Goal: Task Accomplishment & Management: Use online tool/utility

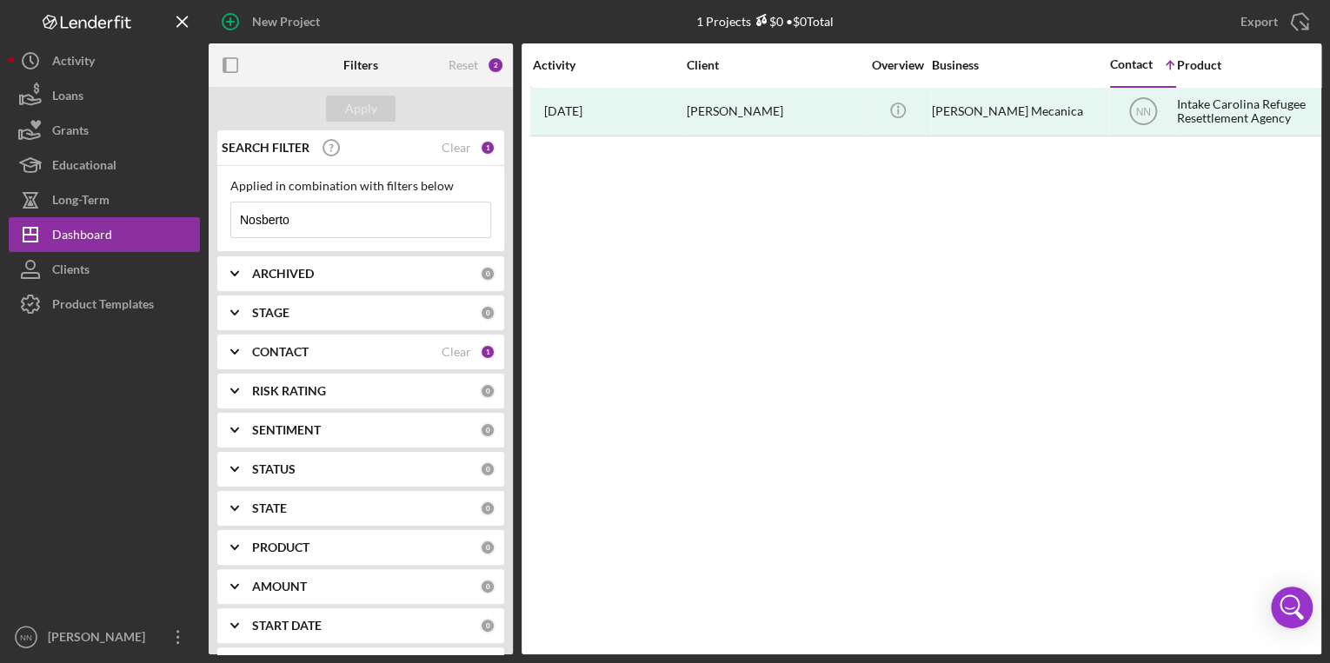
click at [406, 221] on input "Nosberto" at bounding box center [360, 220] width 259 height 35
type input "N"
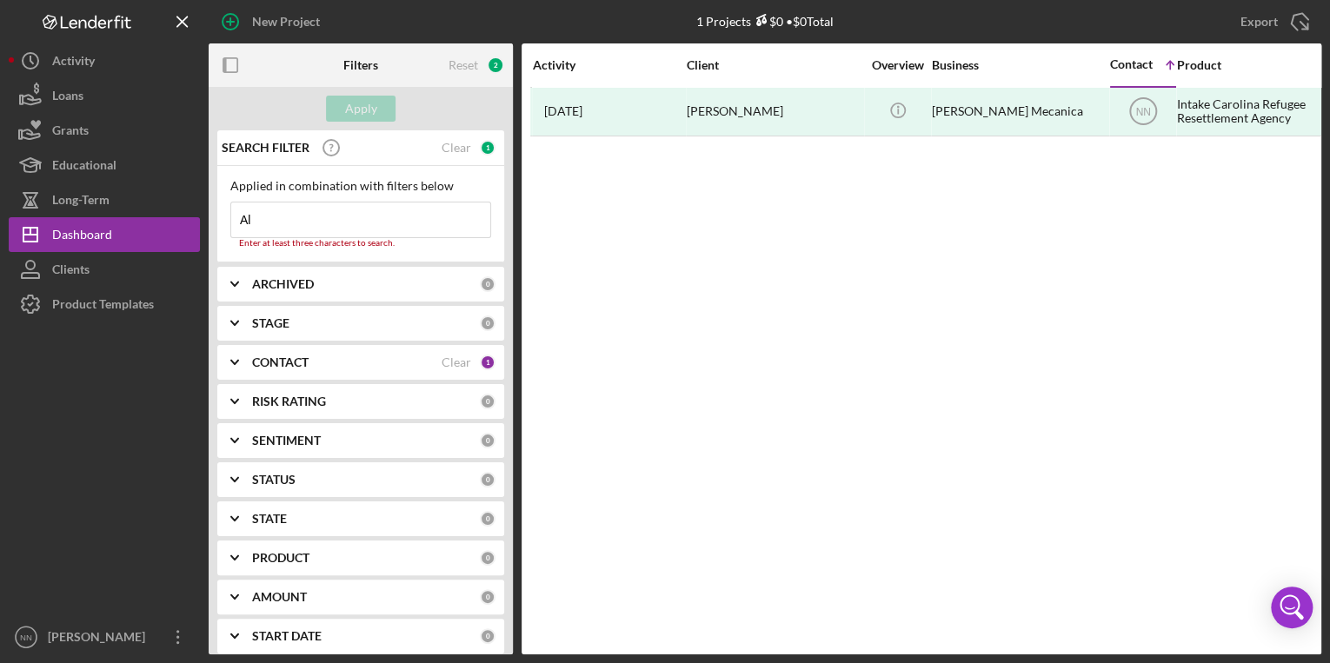
type input "[PERSON_NAME]"
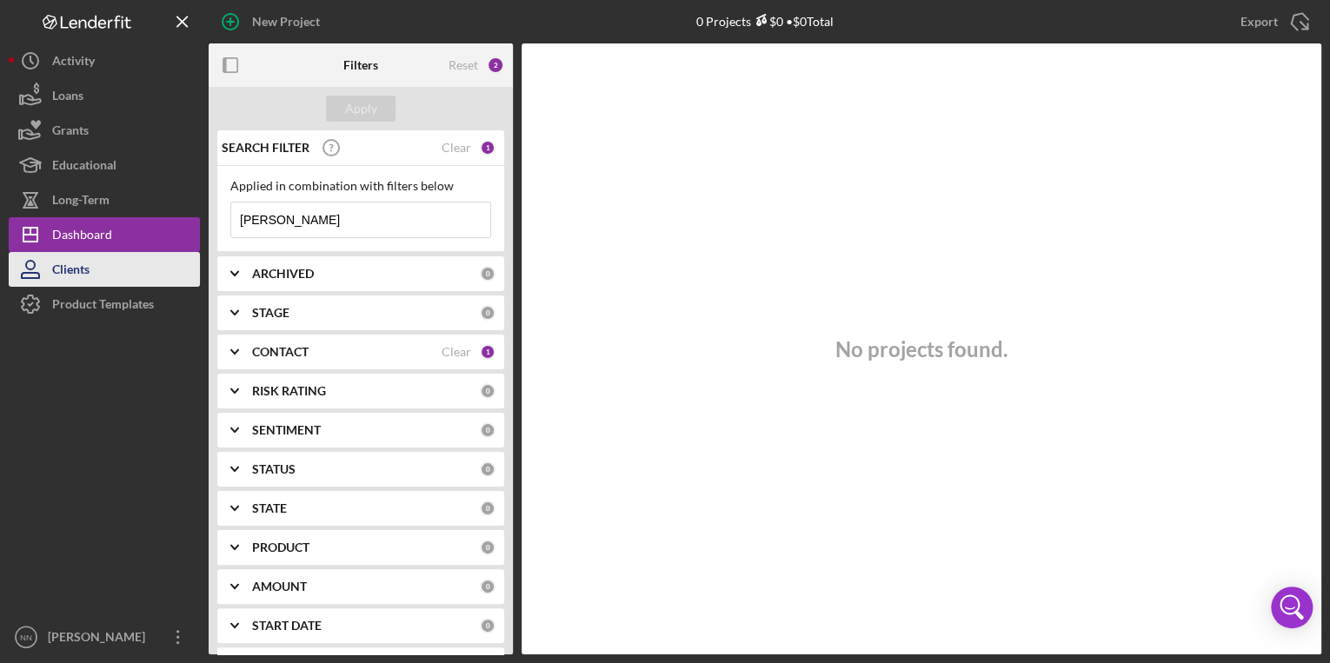
click at [106, 267] on button "Clients" at bounding box center [104, 269] width 191 height 35
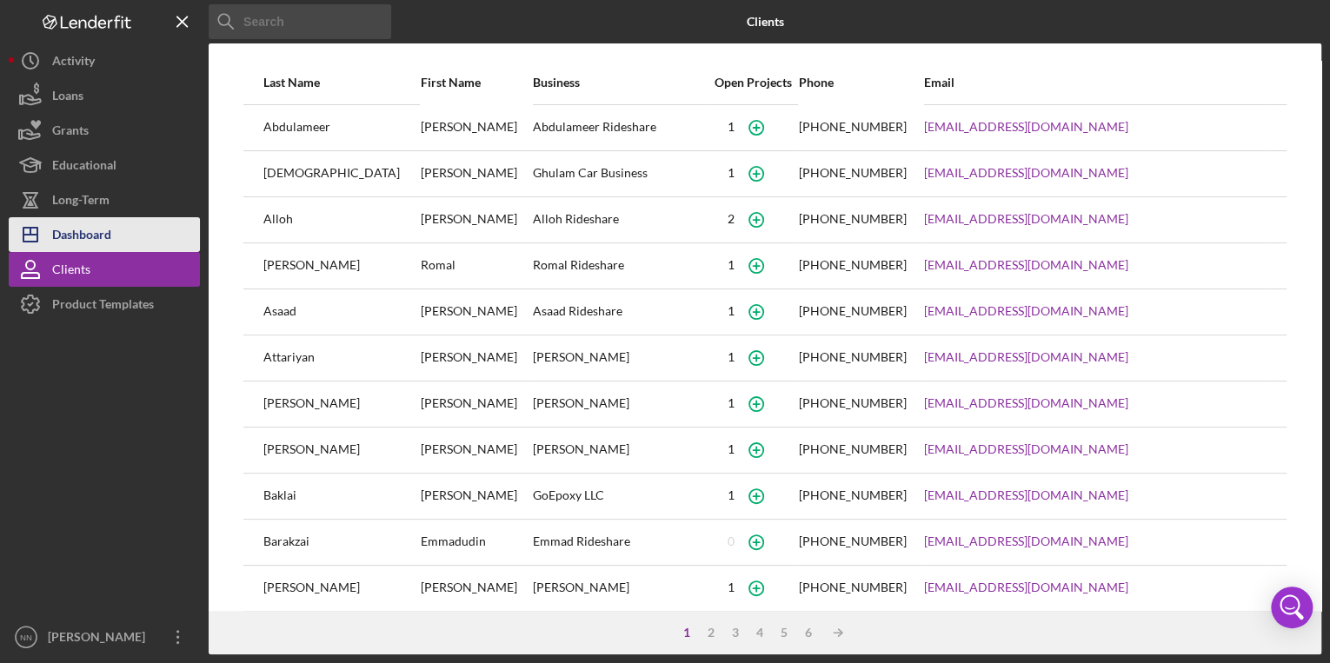
click at [130, 234] on button "Icon/Dashboard Dashboard" at bounding box center [104, 234] width 191 height 35
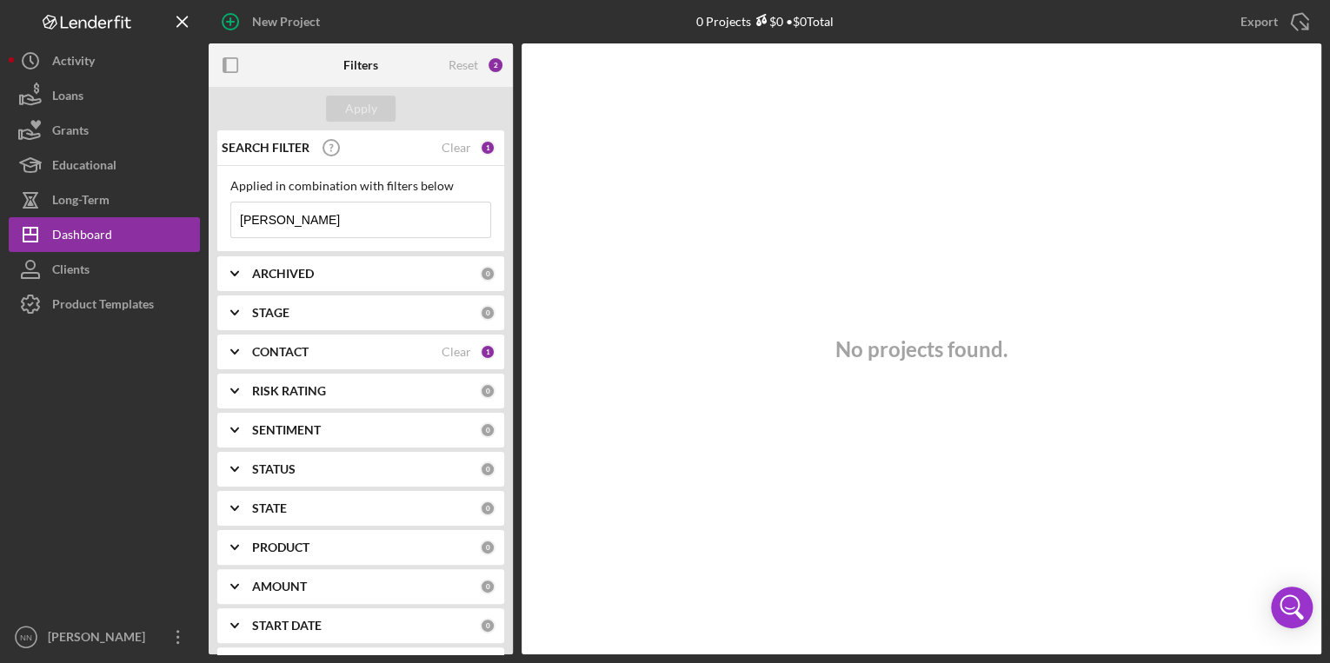
click at [288, 210] on input "[PERSON_NAME]" at bounding box center [360, 220] width 259 height 35
click at [452, 154] on div "Clear" at bounding box center [457, 148] width 30 height 14
click at [469, 69] on div "Reset" at bounding box center [464, 65] width 30 height 14
drag, startPoint x: 379, startPoint y: 243, endPoint x: 376, endPoint y: 223, distance: 21.2
click at [376, 223] on div "Applied in combination with filters below Icon/Menu Close" at bounding box center [360, 209] width 287 height 86
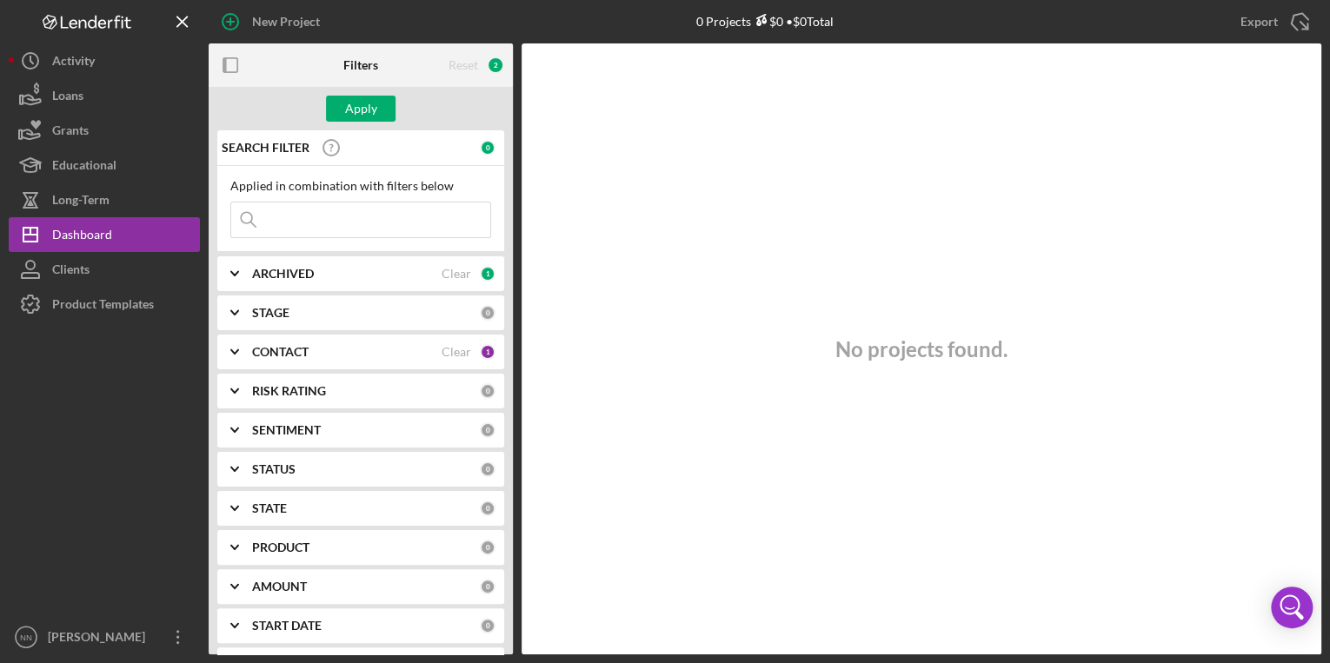
click at [363, 220] on input at bounding box center [360, 220] width 259 height 35
type input "[PERSON_NAME]"
click at [372, 108] on div "Apply" at bounding box center [361, 109] width 32 height 26
click at [456, 268] on div "Clear" at bounding box center [457, 274] width 30 height 14
click at [459, 356] on div "Clear" at bounding box center [457, 352] width 30 height 14
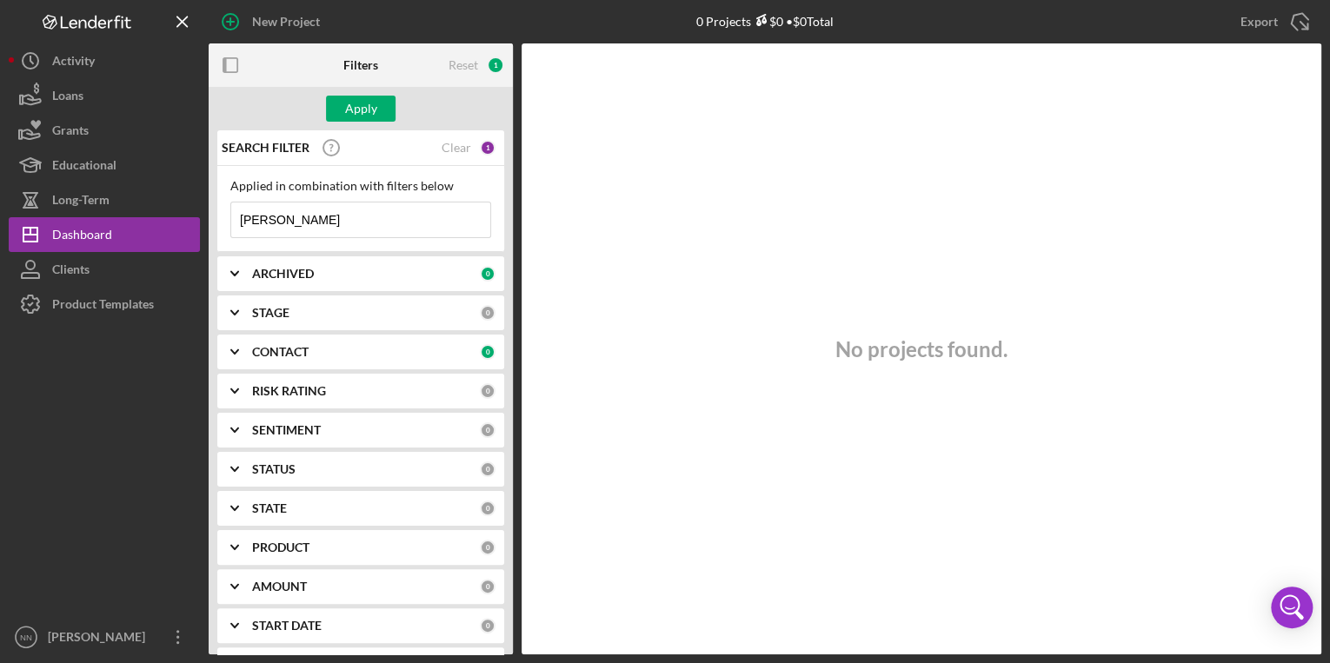
click at [428, 234] on input "[PERSON_NAME]" at bounding box center [360, 220] width 259 height 35
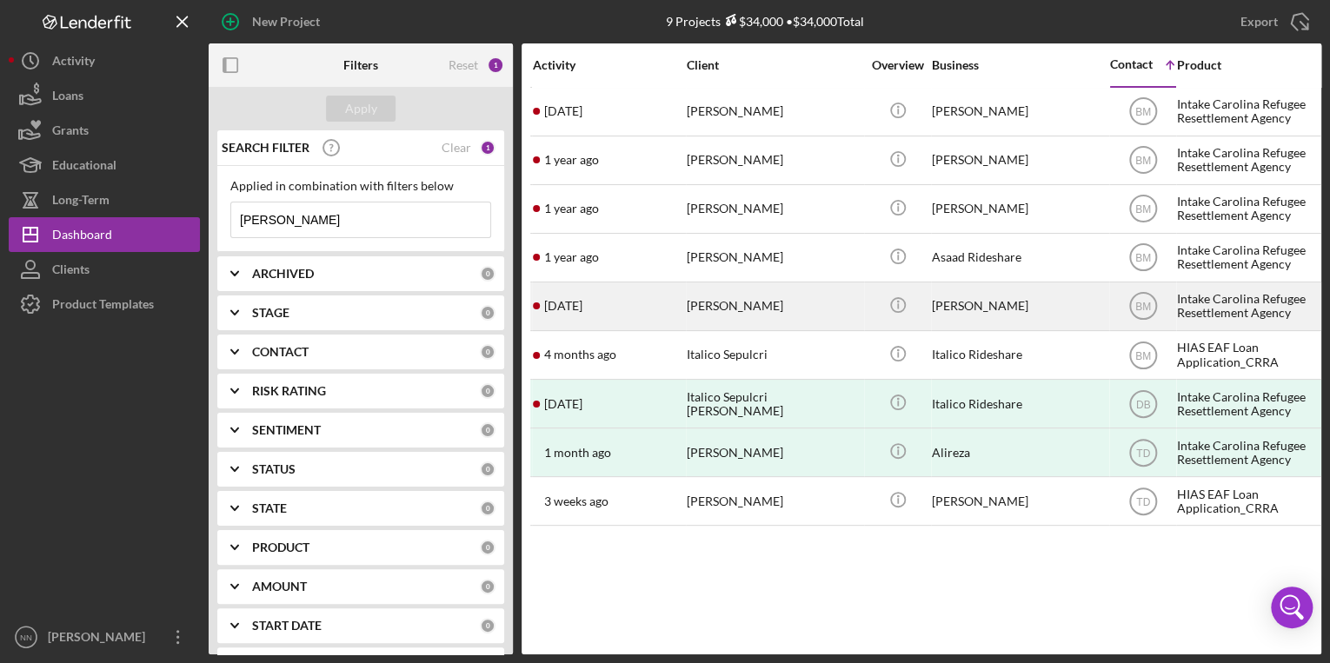
drag, startPoint x: 723, startPoint y: 306, endPoint x: 695, endPoint y: 313, distance: 28.7
click at [695, 313] on div "[PERSON_NAME]" at bounding box center [774, 306] width 174 height 46
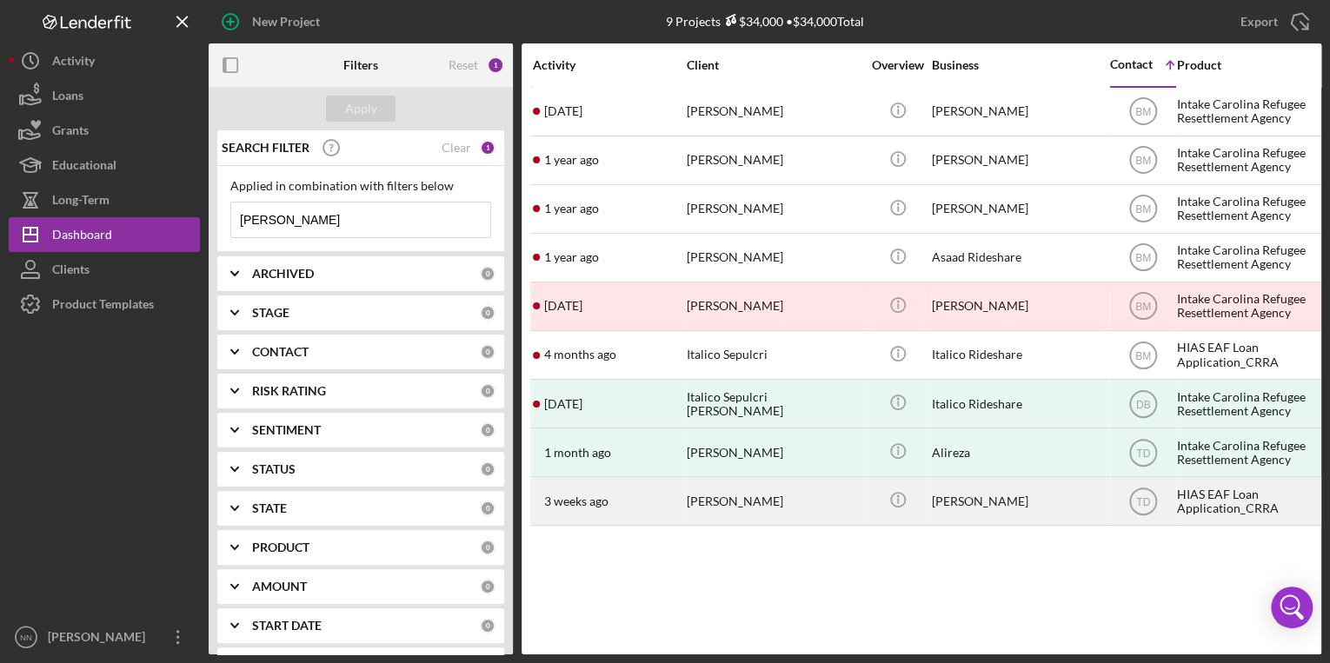
click at [709, 525] on td "[PERSON_NAME]" at bounding box center [775, 501] width 178 height 49
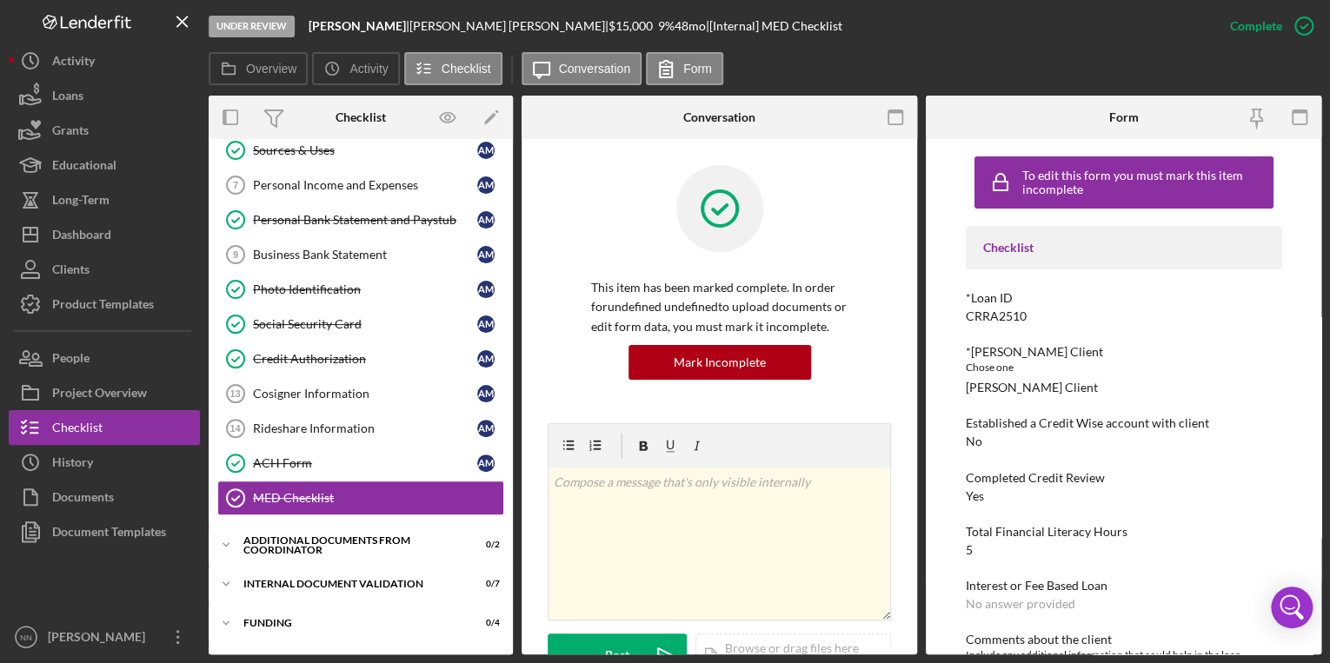
scroll to position [203, 0]
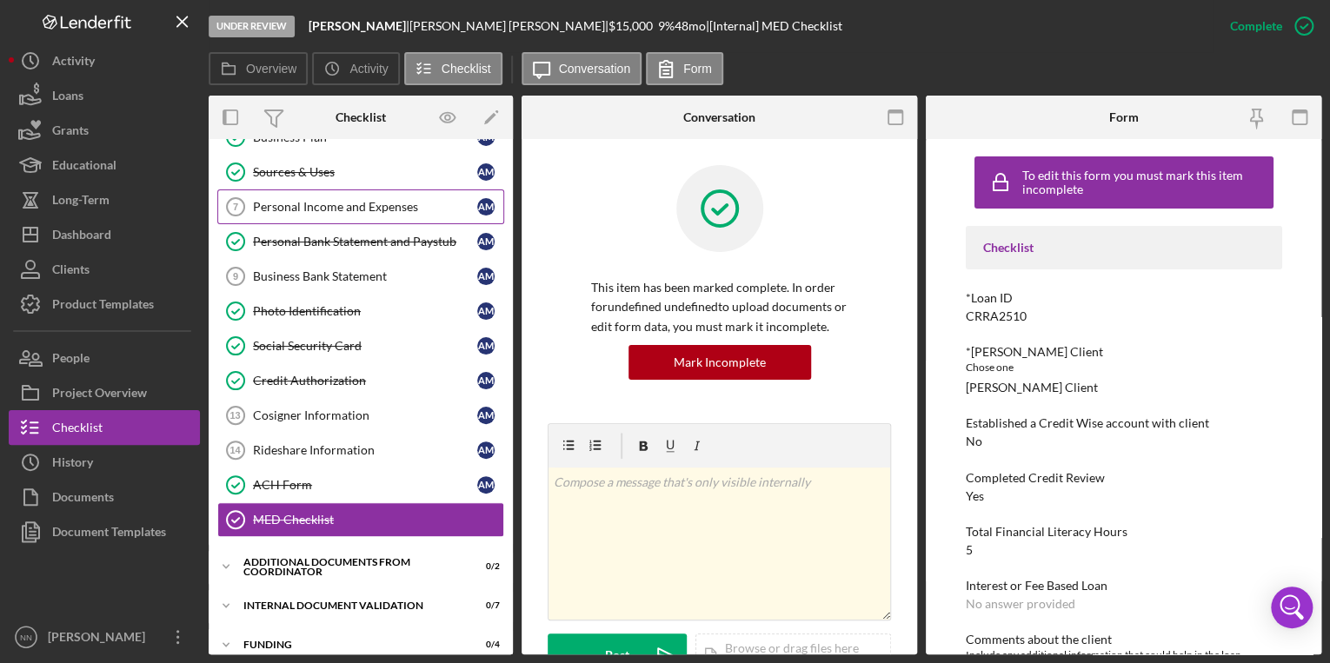
click at [393, 210] on div "Personal Income and Expenses" at bounding box center [365, 207] width 224 height 14
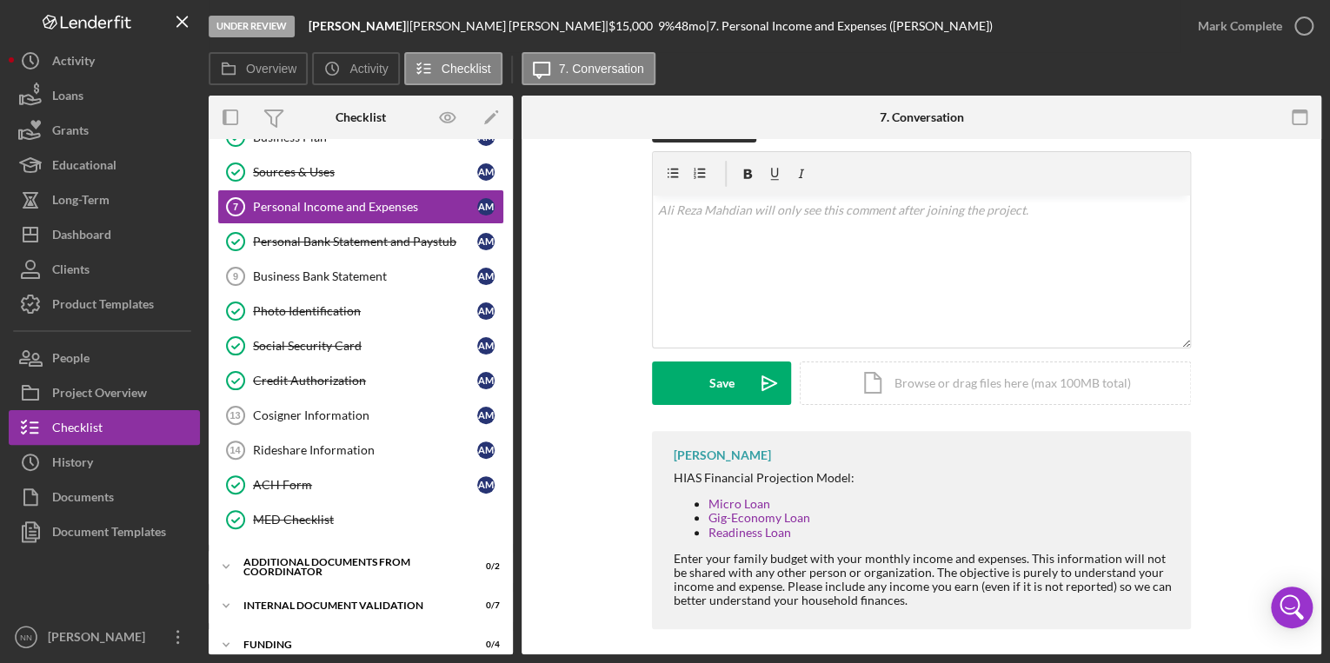
scroll to position [281, 0]
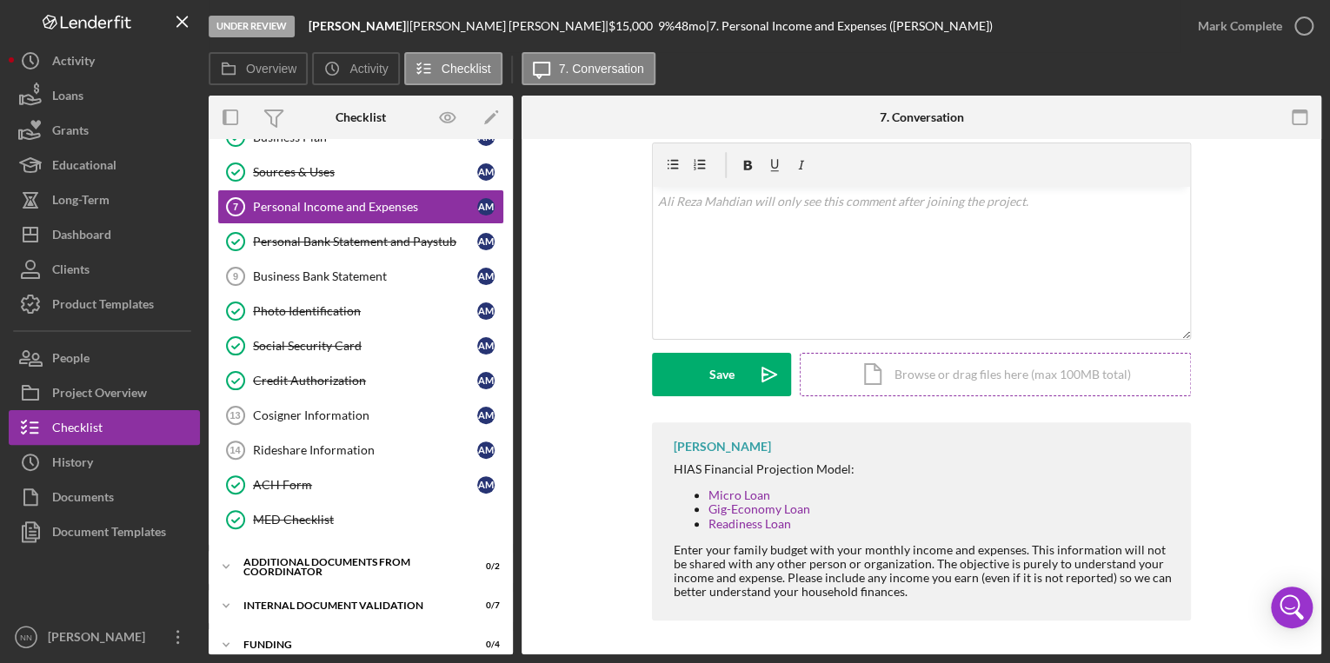
click at [956, 376] on div "Icon/Document Browse or drag files here (max 100MB total) Tap to choose files o…" at bounding box center [995, 374] width 391 height 43
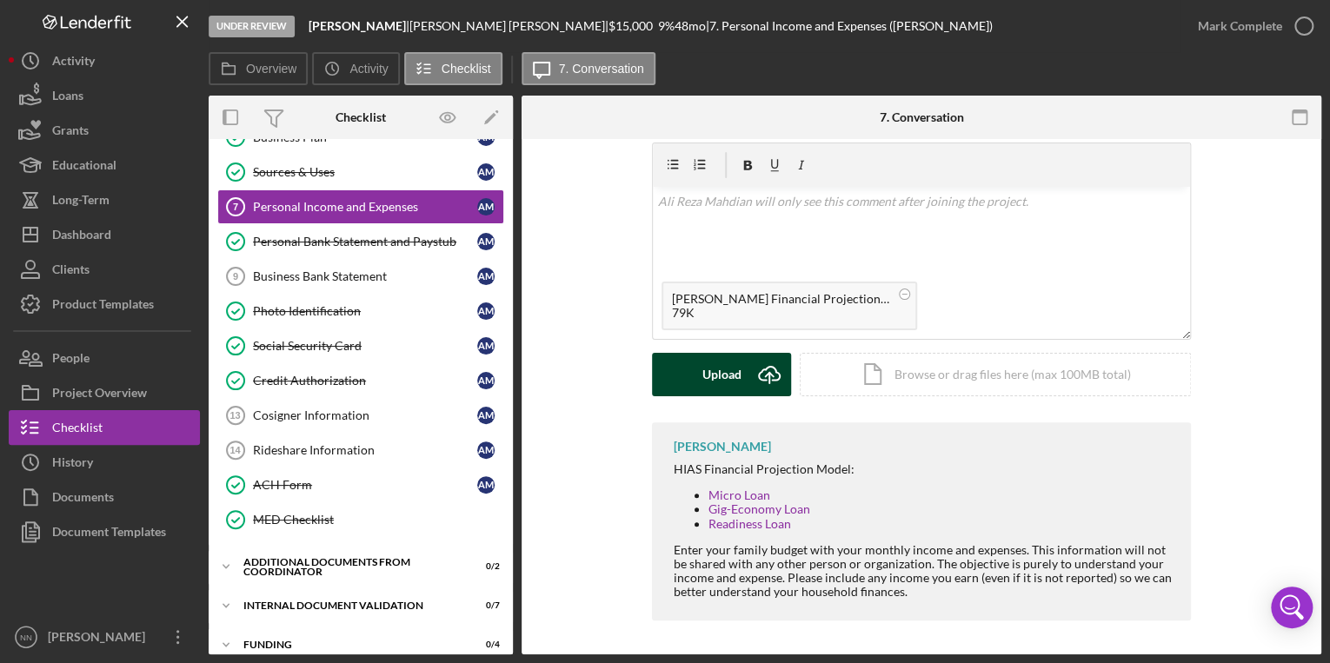
click at [723, 379] on div "Upload" at bounding box center [721, 374] width 39 height 43
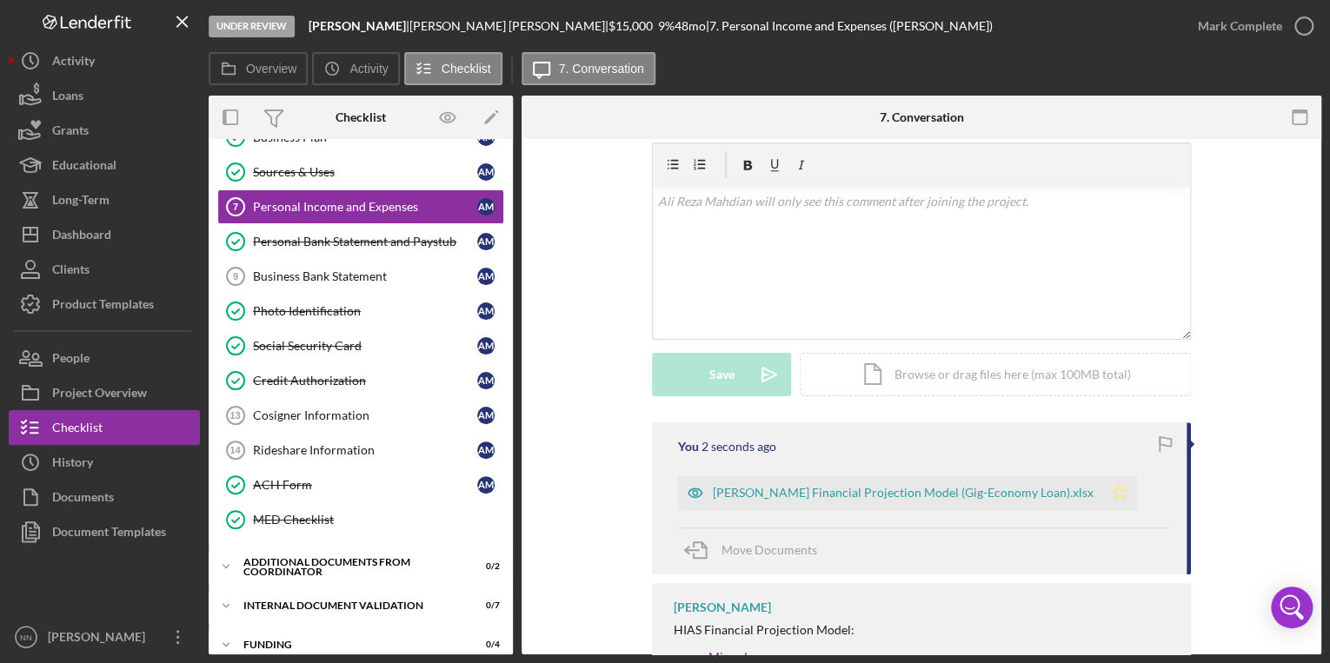
click at [1102, 489] on icon "Icon/Star" at bounding box center [1119, 493] width 35 height 35
click at [1308, 24] on icon "button" at bounding box center [1303, 25] width 43 height 43
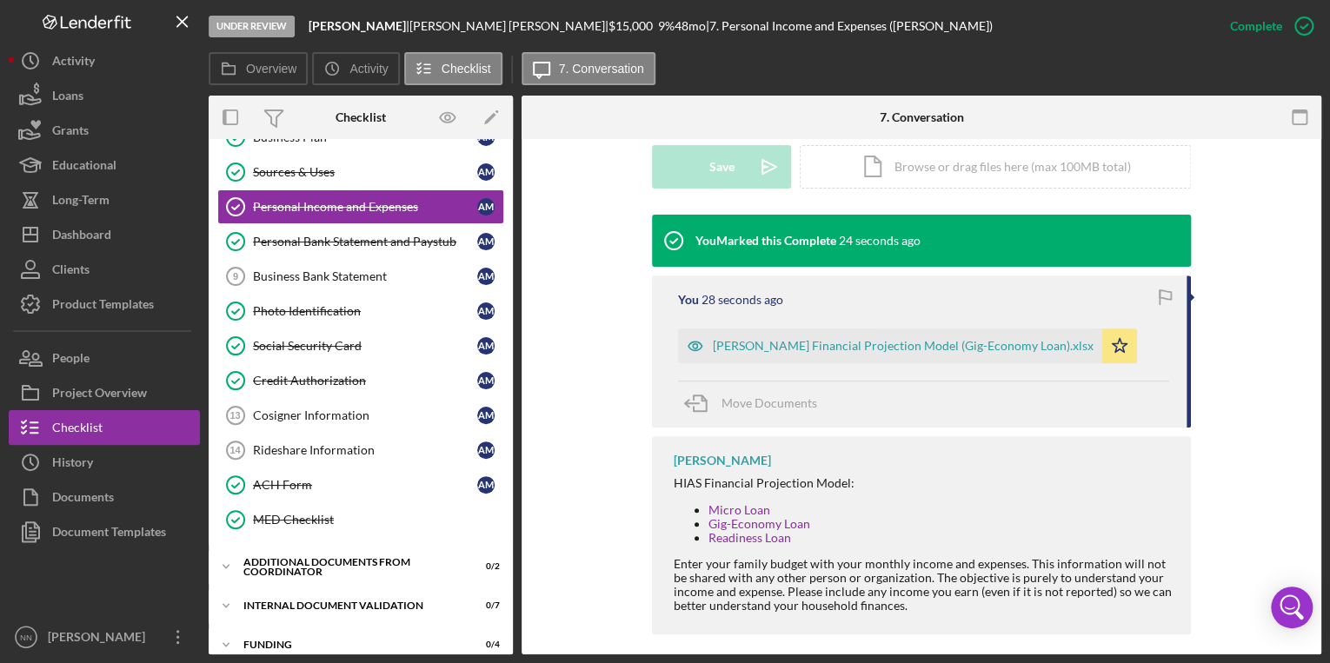
scroll to position [502, 0]
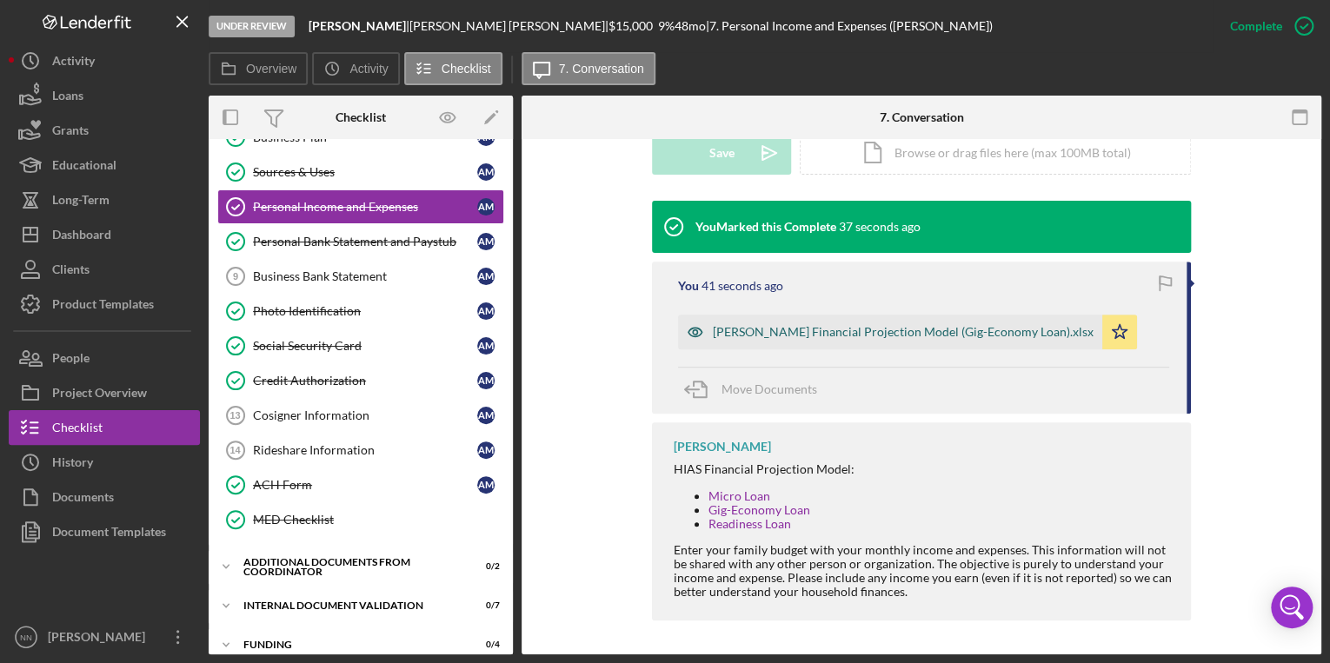
click at [791, 334] on div "[PERSON_NAME] Financial Projection Model (Gig-Economy Loan).xlsx" at bounding box center [903, 332] width 381 height 14
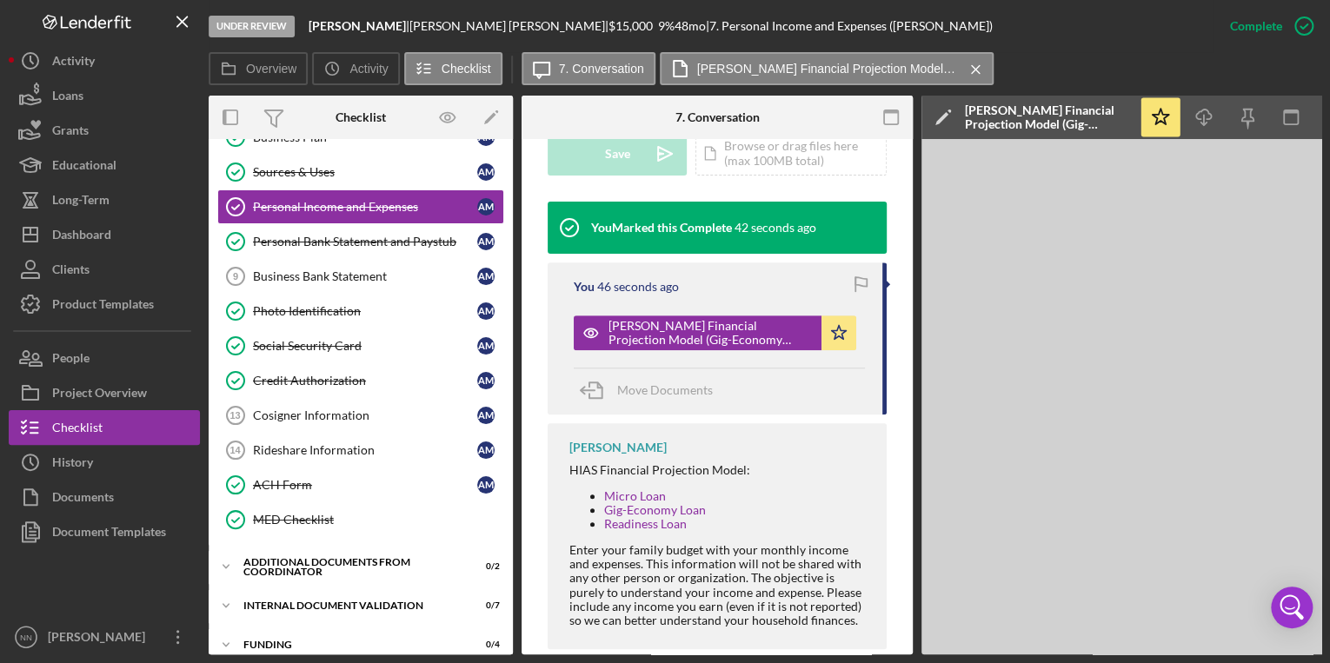
scroll to position [0, 122]
